Goal: Transaction & Acquisition: Purchase product/service

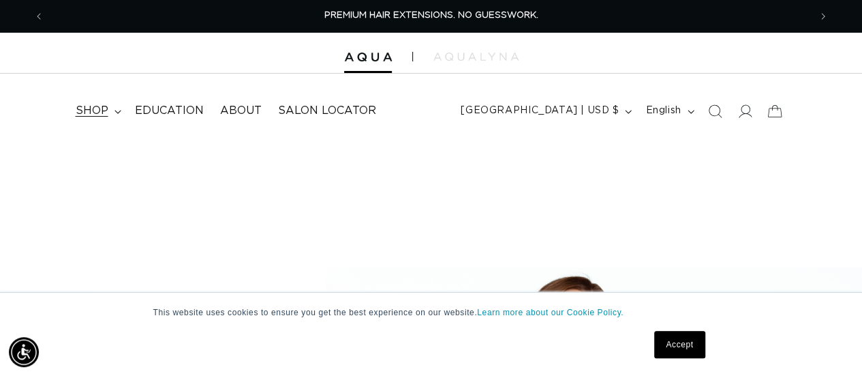
click at [102, 112] on span "shop" at bounding box center [92, 111] width 33 height 14
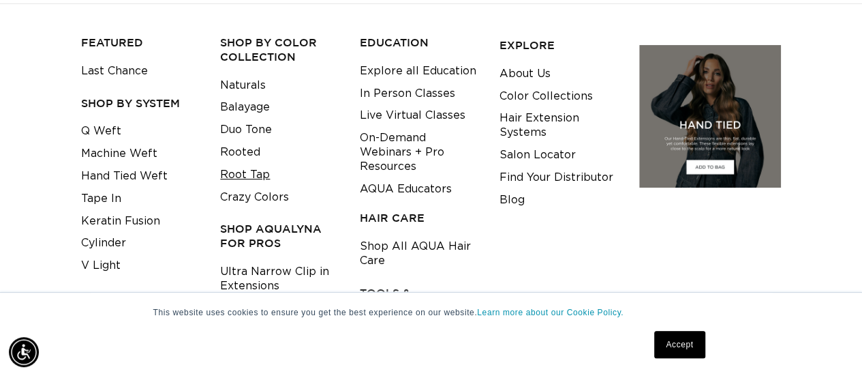
scroll to position [0, 1530]
click at [258, 130] on link "Duo Tone" at bounding box center [246, 130] width 52 height 22
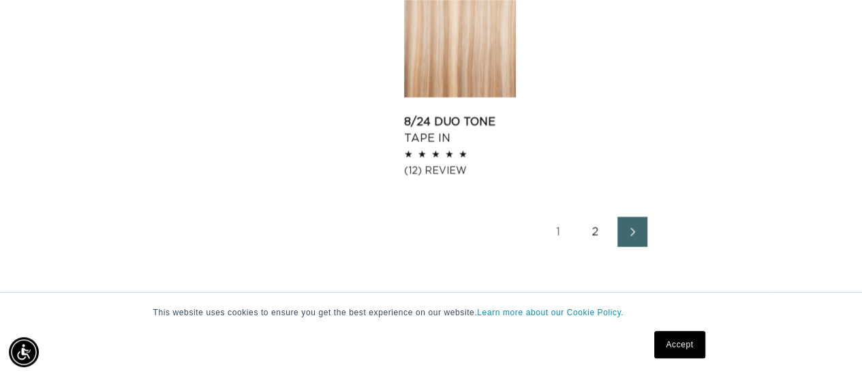
click at [595, 234] on link "2" at bounding box center [596, 232] width 30 height 30
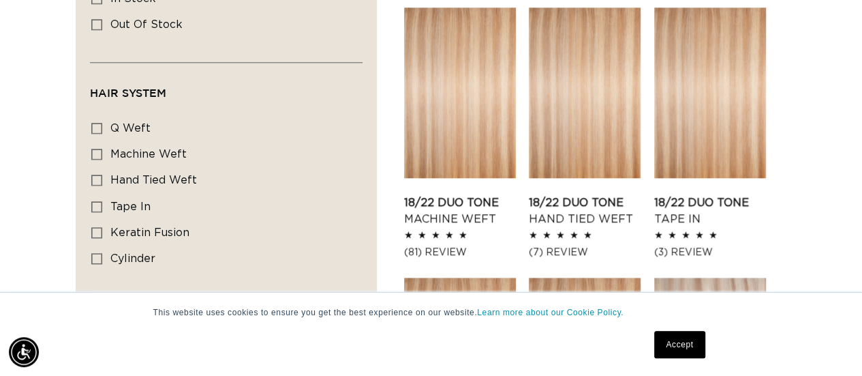
scroll to position [0, 765]
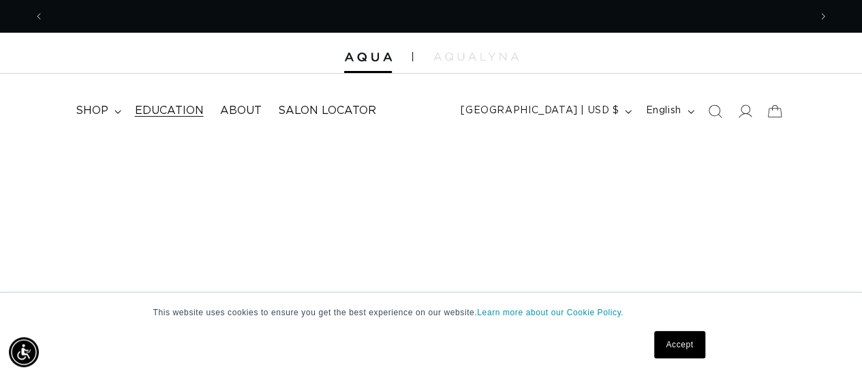
scroll to position [0, 1530]
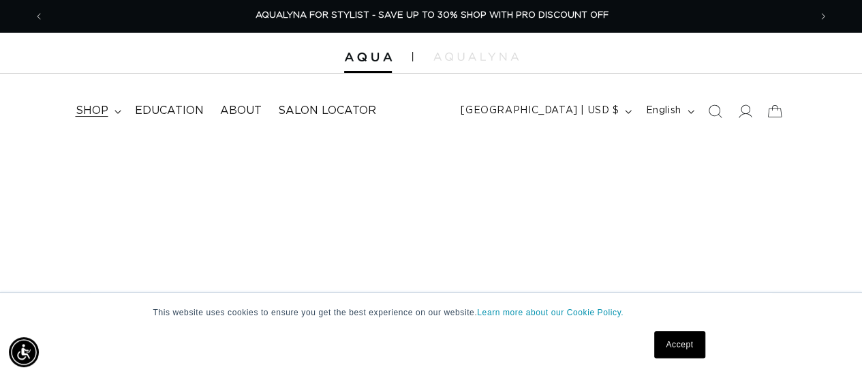
click at [89, 110] on span "shop" at bounding box center [92, 111] width 33 height 14
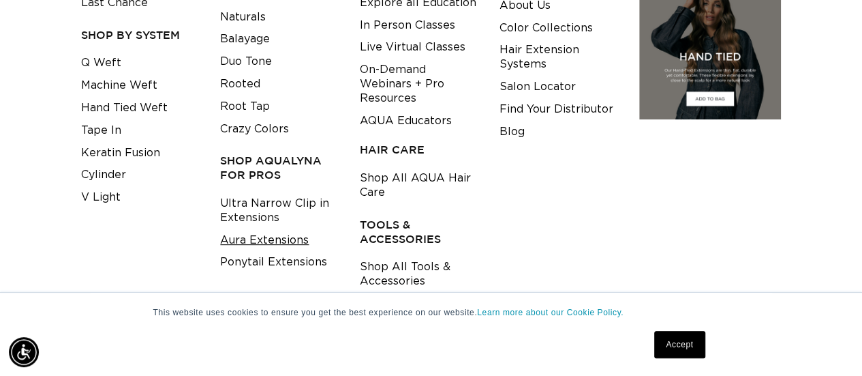
click at [251, 237] on link "Aura Extensions" at bounding box center [264, 240] width 89 height 22
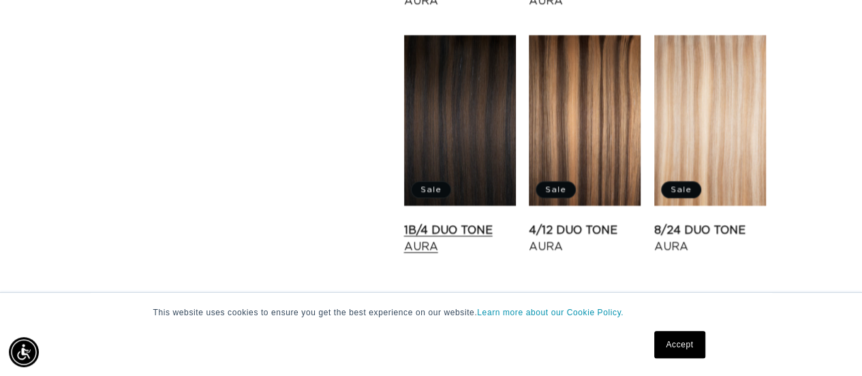
click at [443, 222] on link "1B/4 Duo Tone Aura" at bounding box center [460, 238] width 112 height 33
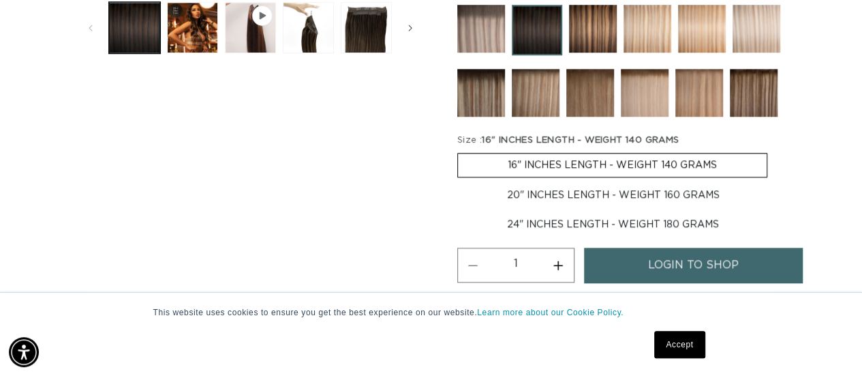
scroll to position [0, 765]
click at [583, 203] on label "20" INCHES LENGTH - WEIGHT 160 GRAMS Variant sold out or unavailable" at bounding box center [613, 194] width 312 height 23
click at [774, 151] on input "20" INCHES LENGTH - WEIGHT 160 GRAMS Variant sold out or unavailable" at bounding box center [774, 150] width 1 height 1
radio input "true"
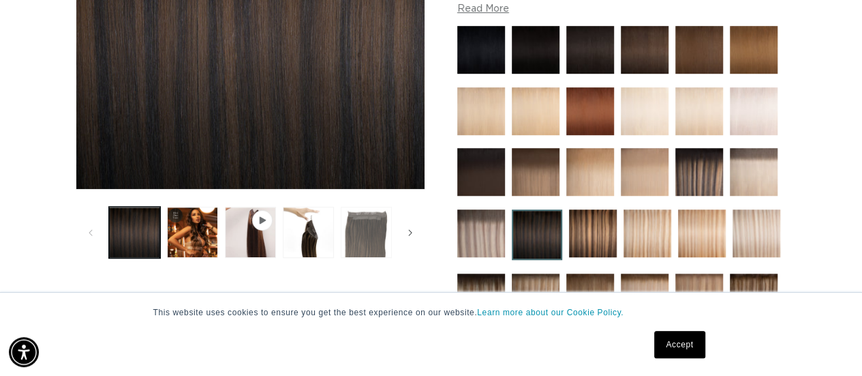
scroll to position [0, 0]
click at [358, 226] on button "Load image 4 in gallery view" at bounding box center [366, 232] width 51 height 51
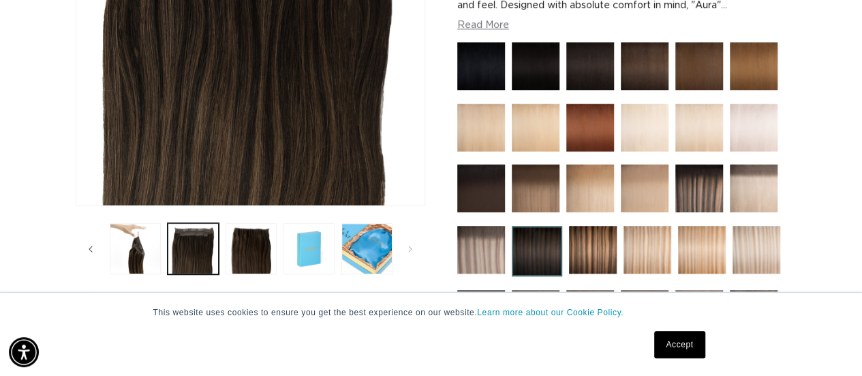
scroll to position [0, 765]
click at [273, 148] on img "Gallery Viewer" at bounding box center [250, 34] width 348 height 341
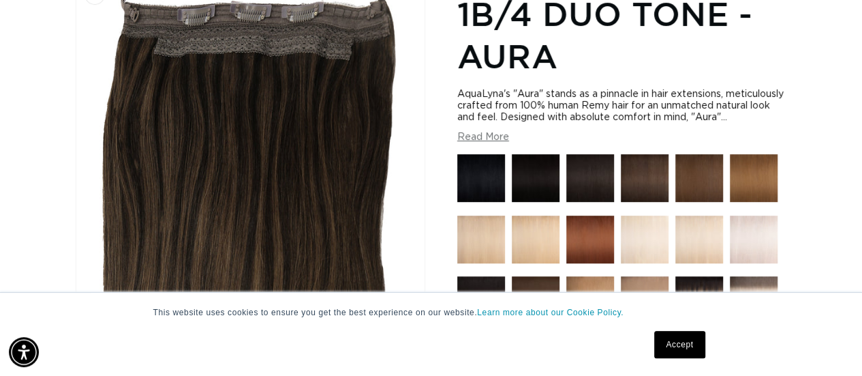
scroll to position [256, 0]
